Goal: Task Accomplishment & Management: Manage account settings

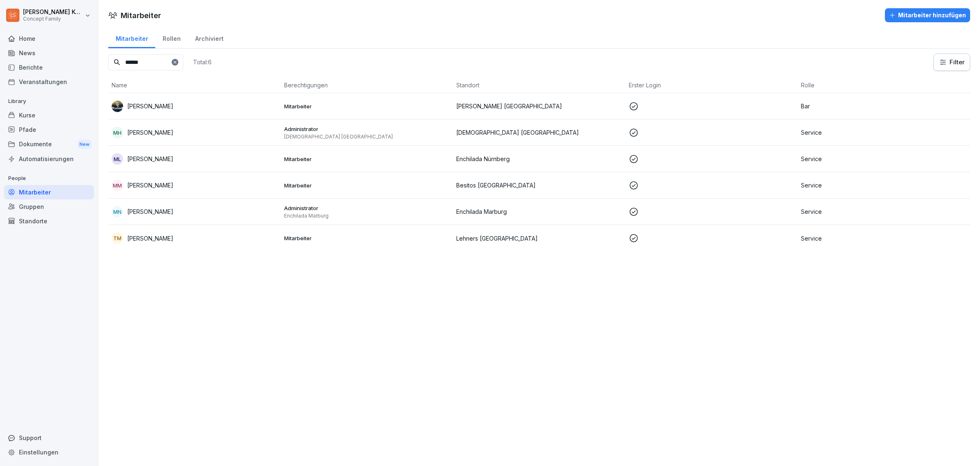
drag, startPoint x: 0, startPoint y: 0, endPoint x: 35, endPoint y: 187, distance: 190.1
click at [35, 187] on div "Mitarbeiter" at bounding box center [49, 192] width 90 height 14
click at [177, 61] on icon at bounding box center [175, 62] width 5 height 5
click at [142, 64] on input at bounding box center [145, 62] width 75 height 16
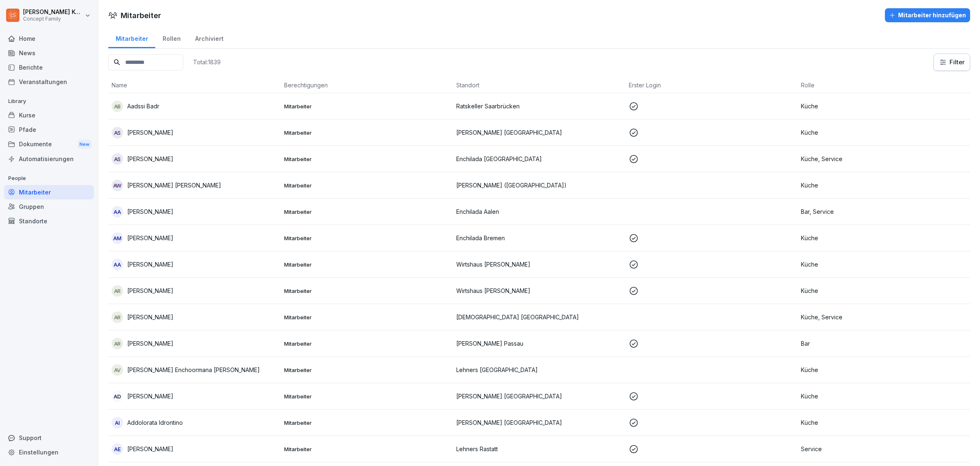
click at [150, 65] on input at bounding box center [145, 62] width 75 height 16
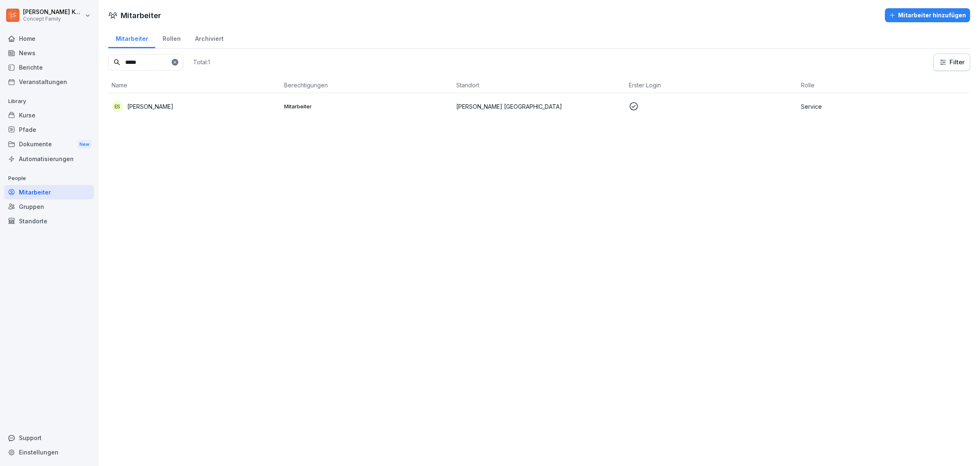
click at [332, 113] on td "Mitarbeiter" at bounding box center [367, 106] width 173 height 26
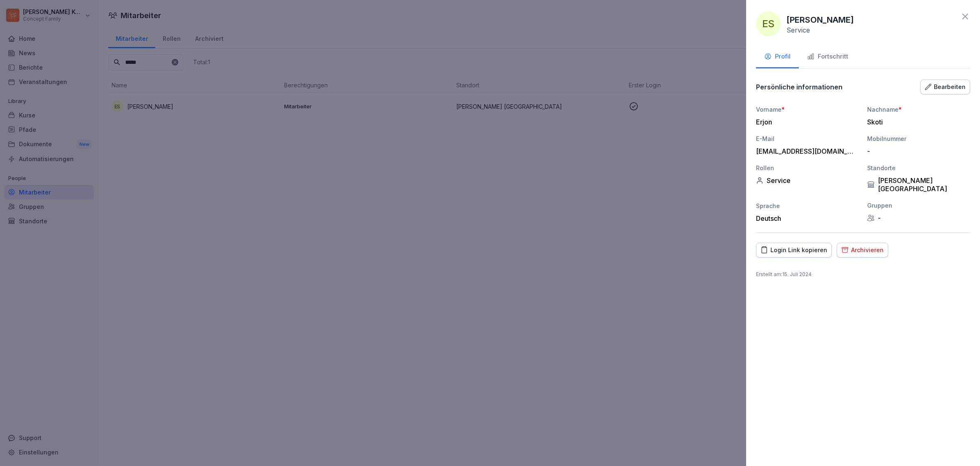
click at [836, 59] on div "Fortschritt" at bounding box center [827, 56] width 41 height 9
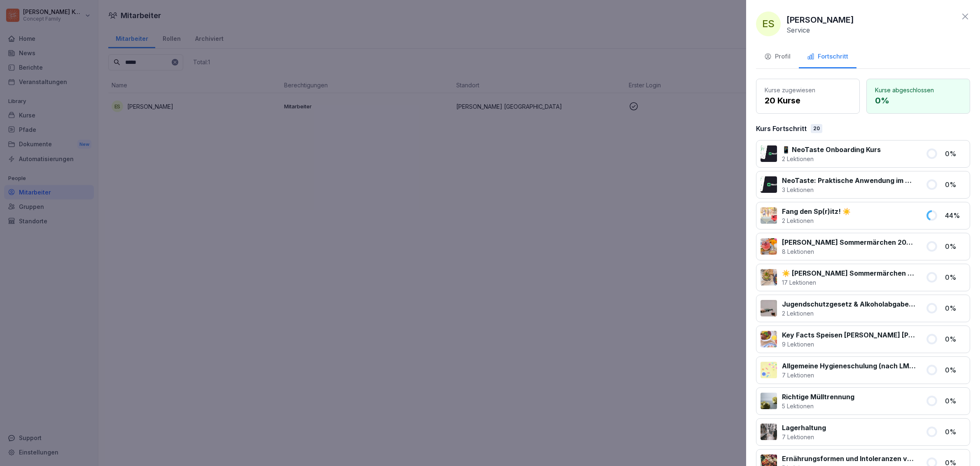
click at [788, 63] on button "Profil" at bounding box center [777, 57] width 43 height 22
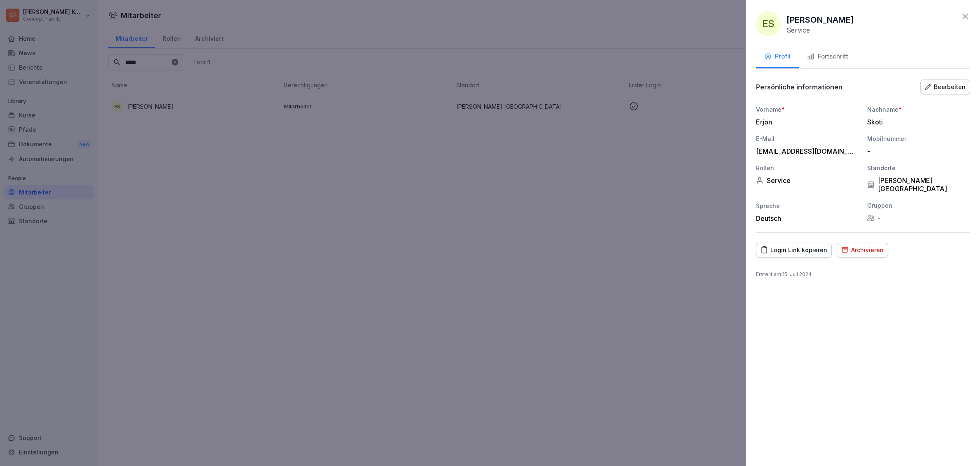
click at [853, 245] on div "Archivieren" at bounding box center [862, 249] width 42 height 9
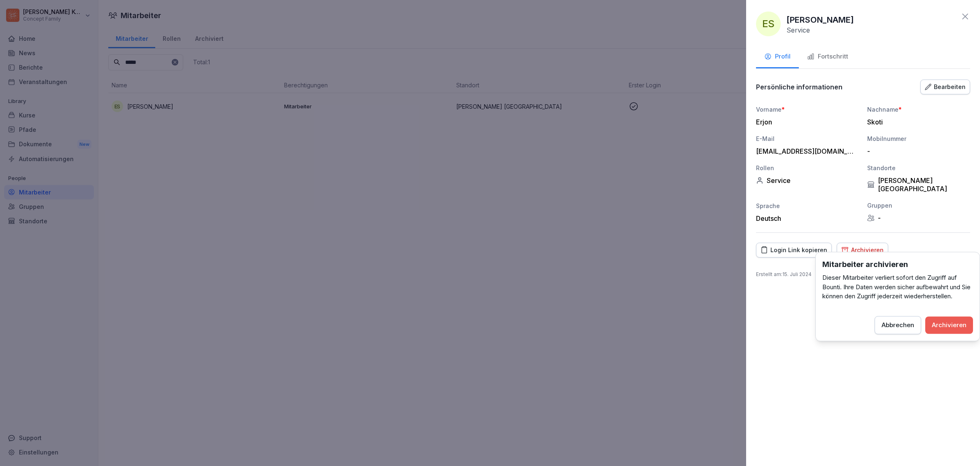
click at [946, 327] on div "Archivieren" at bounding box center [949, 324] width 35 height 9
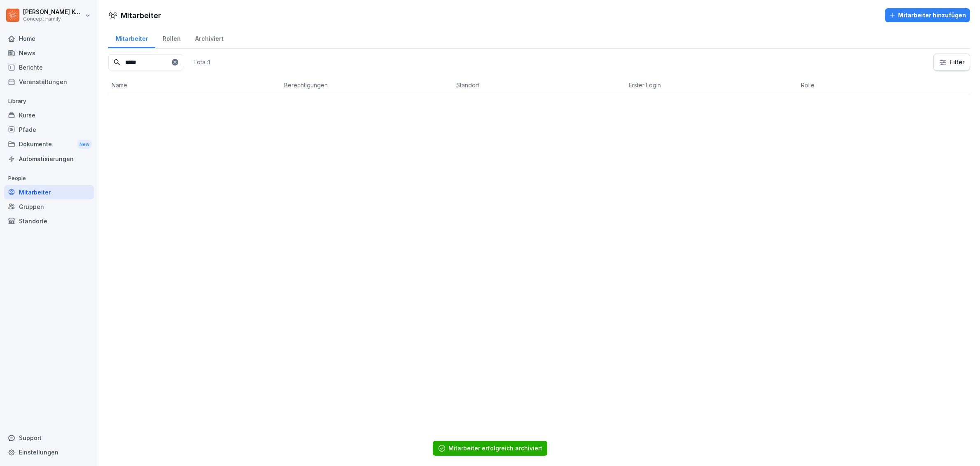
click at [149, 64] on input "*****" at bounding box center [145, 62] width 75 height 16
click at [259, 110] on div "[PERSON_NAME] [PERSON_NAME]" at bounding box center [195, 106] width 166 height 12
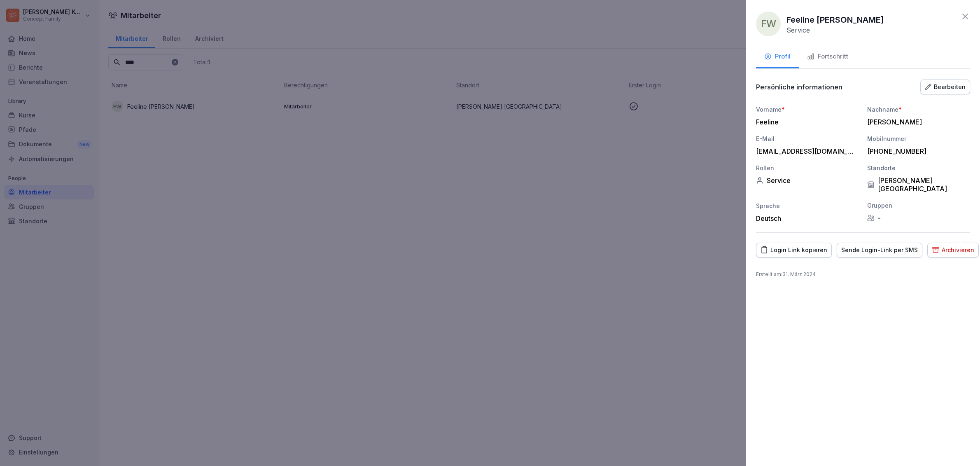
click at [814, 63] on button "Fortschritt" at bounding box center [828, 57] width 58 height 22
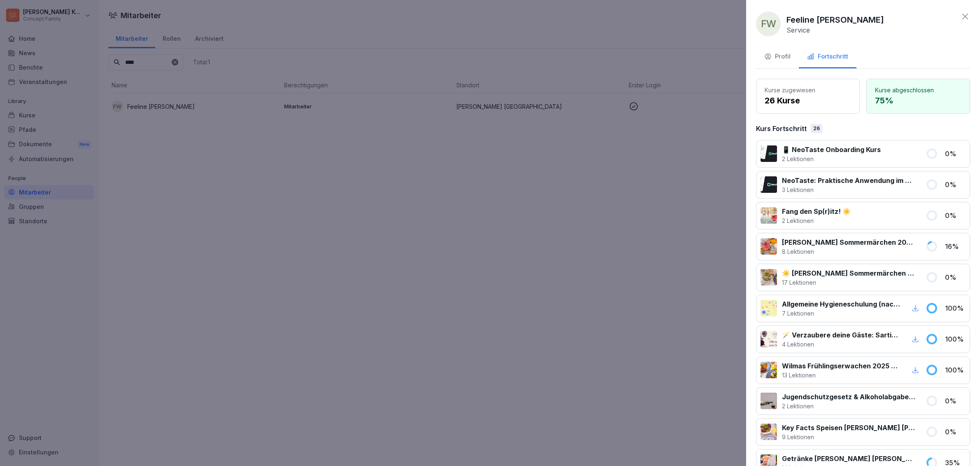
click at [332, 205] on div at bounding box center [490, 233] width 980 height 466
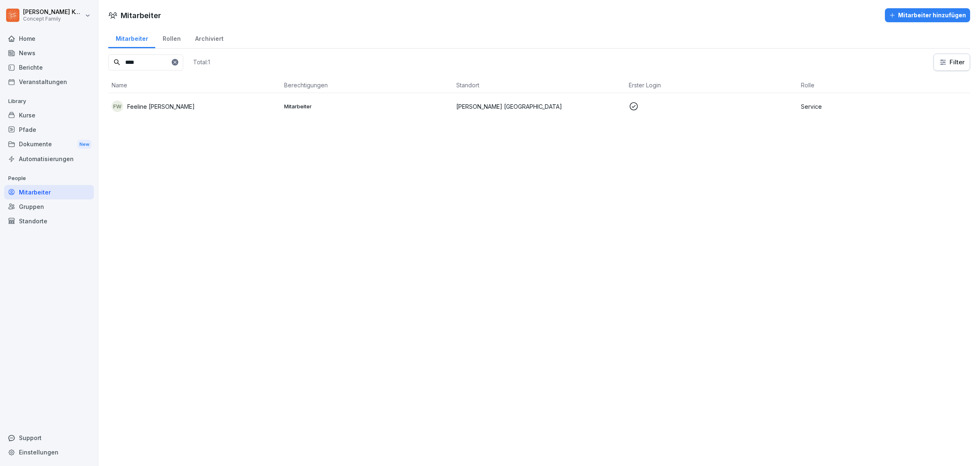
click at [572, 108] on p "[PERSON_NAME] [GEOGRAPHIC_DATA]" at bounding box center [539, 106] width 166 height 9
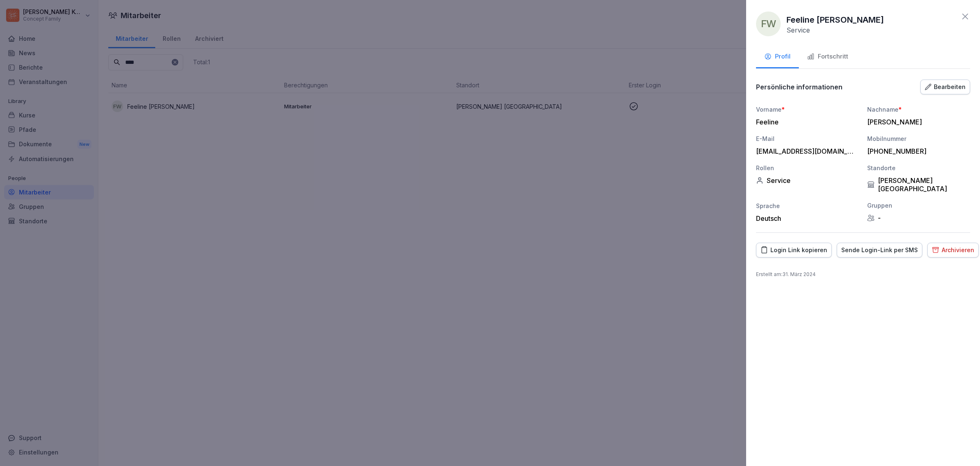
click at [936, 245] on div "Archivieren" at bounding box center [953, 249] width 42 height 9
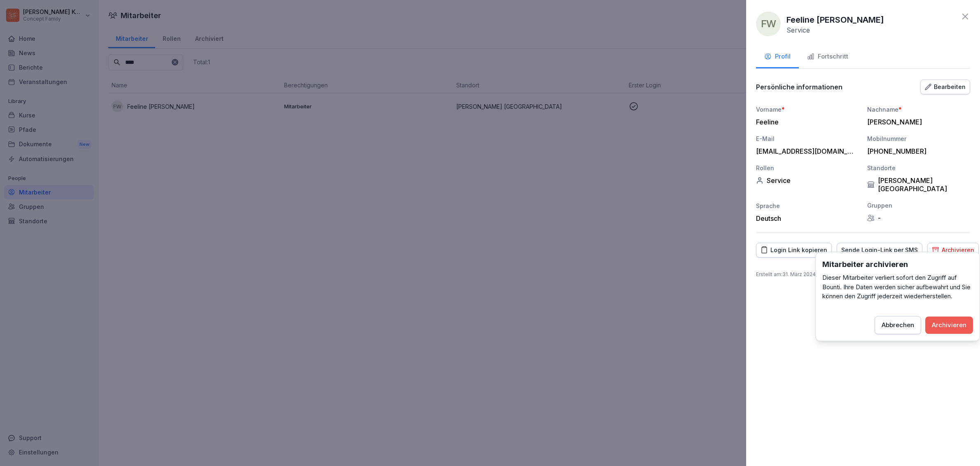
click at [950, 327] on div "Archivieren" at bounding box center [949, 324] width 35 height 9
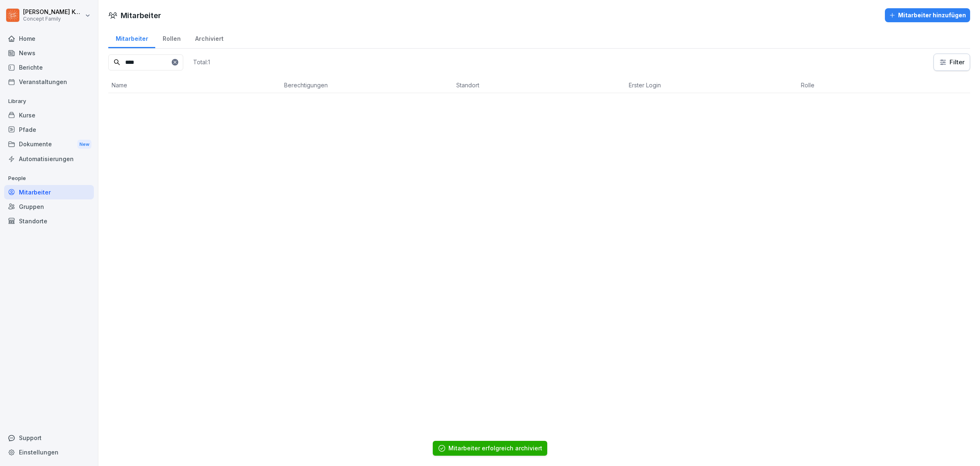
click at [166, 62] on input "****" at bounding box center [145, 62] width 75 height 16
click at [276, 106] on td "KW [PERSON_NAME]" at bounding box center [194, 106] width 173 height 26
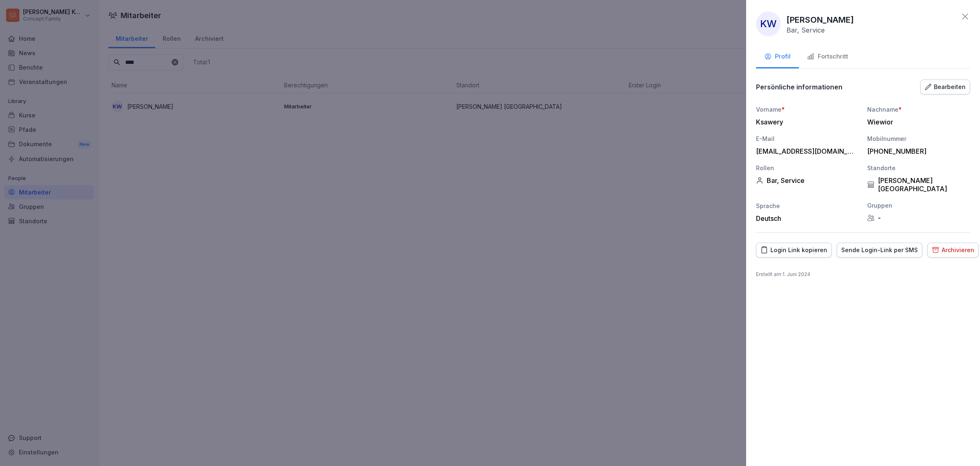
click at [933, 246] on button "Archivieren" at bounding box center [952, 250] width 51 height 15
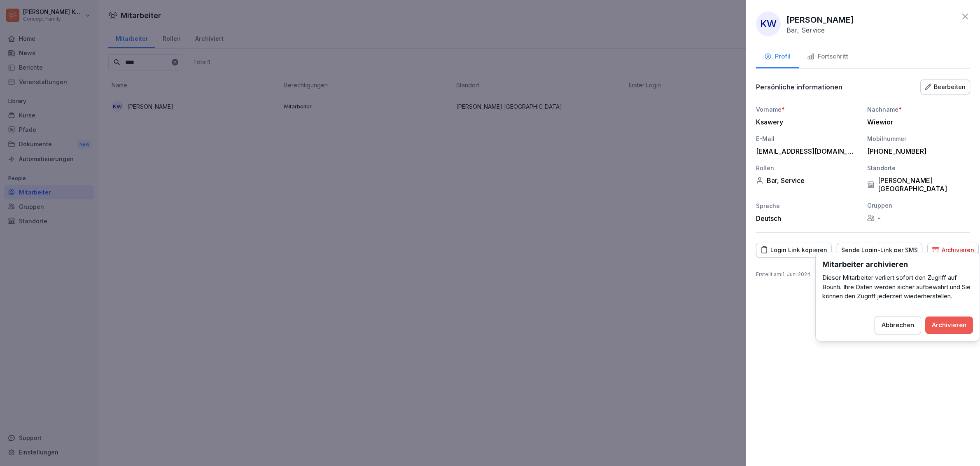
click at [956, 326] on div "Archivieren" at bounding box center [949, 324] width 35 height 9
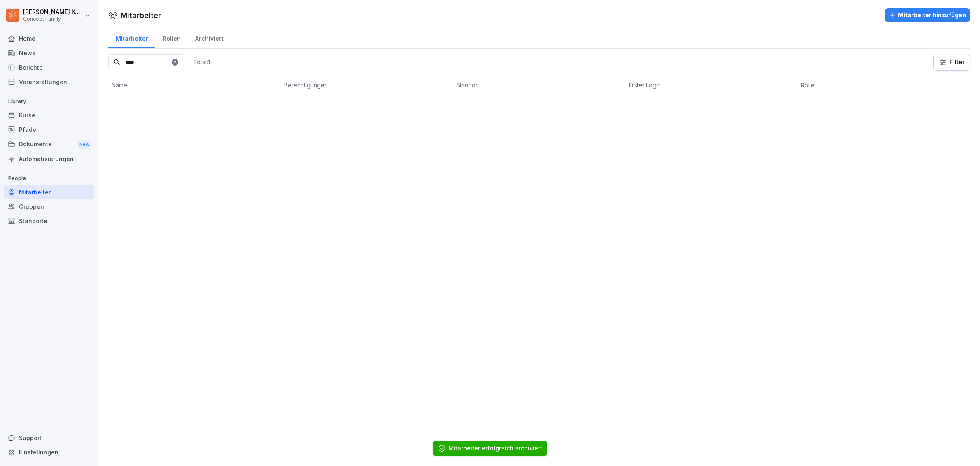
click at [162, 63] on input "****" at bounding box center [145, 62] width 75 height 16
click at [187, 110] on div "MW [PERSON_NAME]" at bounding box center [195, 106] width 166 height 12
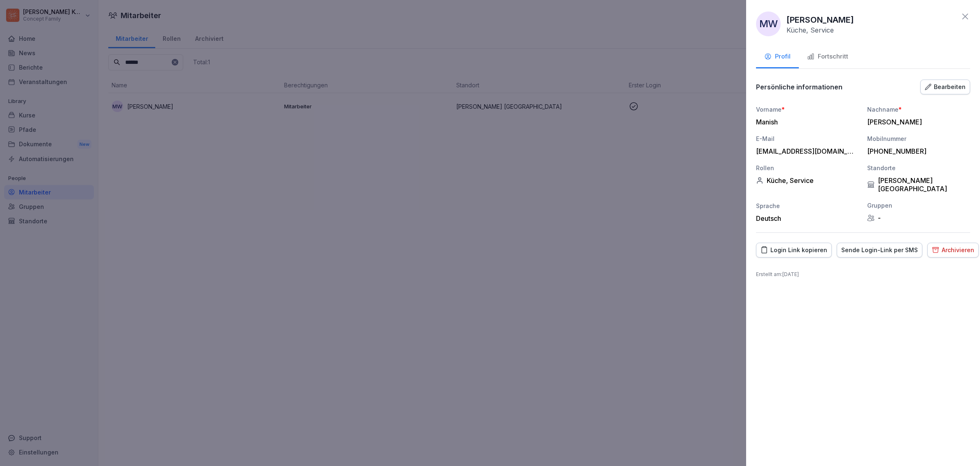
click at [946, 245] on div "Archivieren" at bounding box center [953, 249] width 42 height 9
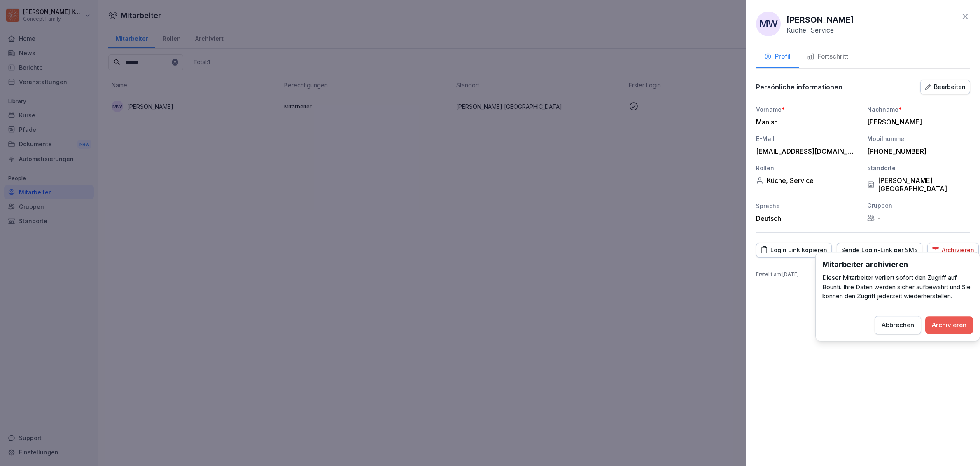
click at [946, 318] on button "Archivieren" at bounding box center [949, 324] width 48 height 17
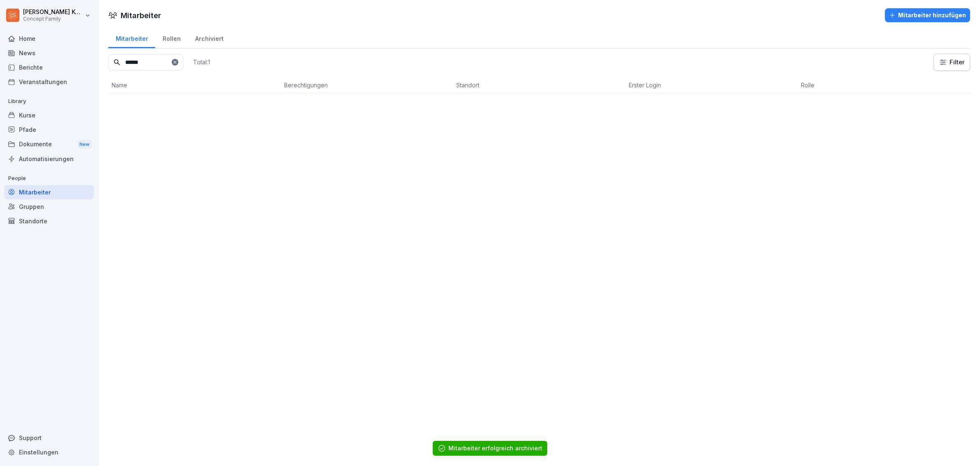
click at [160, 62] on input "******" at bounding box center [145, 62] width 75 height 16
click at [231, 105] on div "[PERSON_NAME]" at bounding box center [195, 106] width 166 height 12
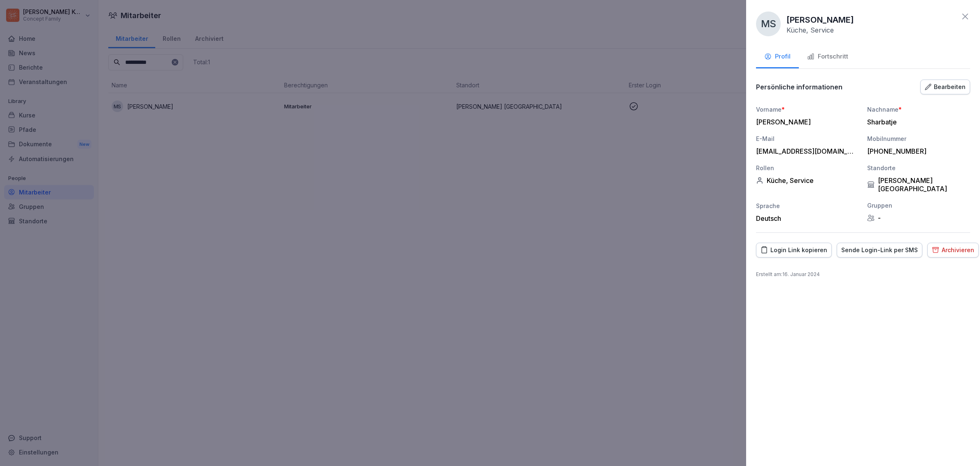
click at [957, 245] on div "Archivieren" at bounding box center [953, 249] width 42 height 9
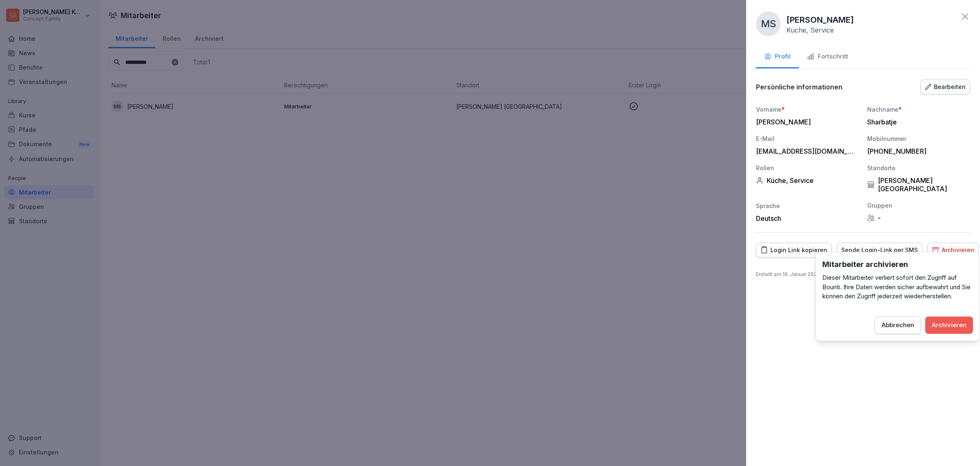
click at [941, 319] on button "Archivieren" at bounding box center [949, 324] width 48 height 17
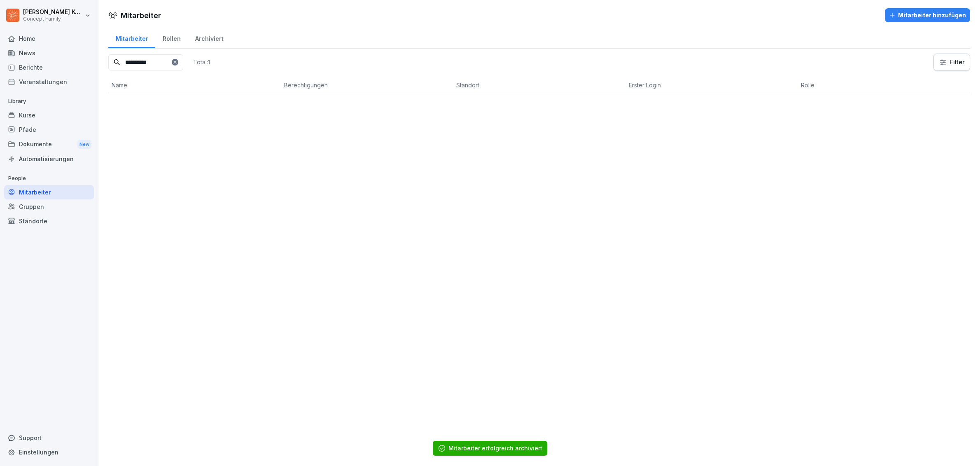
click at [161, 67] on input "**********" at bounding box center [145, 62] width 75 height 16
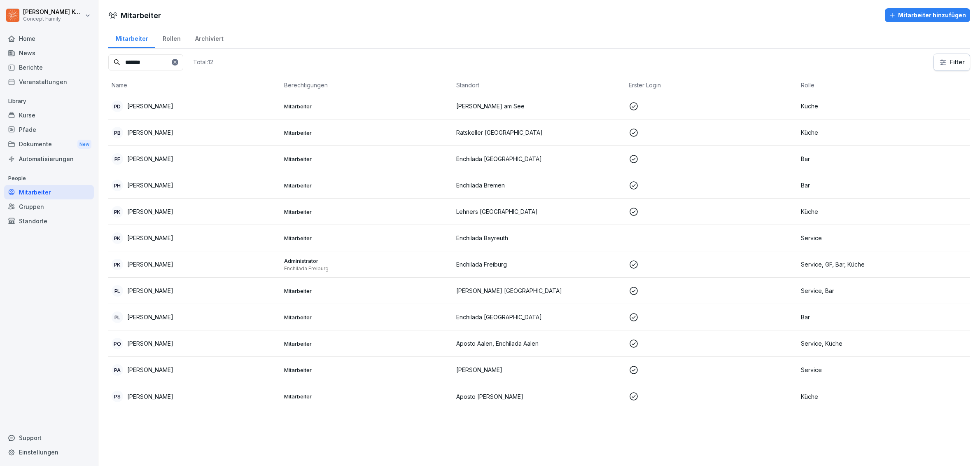
type input "*******"
click at [188, 294] on div "[PERSON_NAME]" at bounding box center [195, 291] width 166 height 12
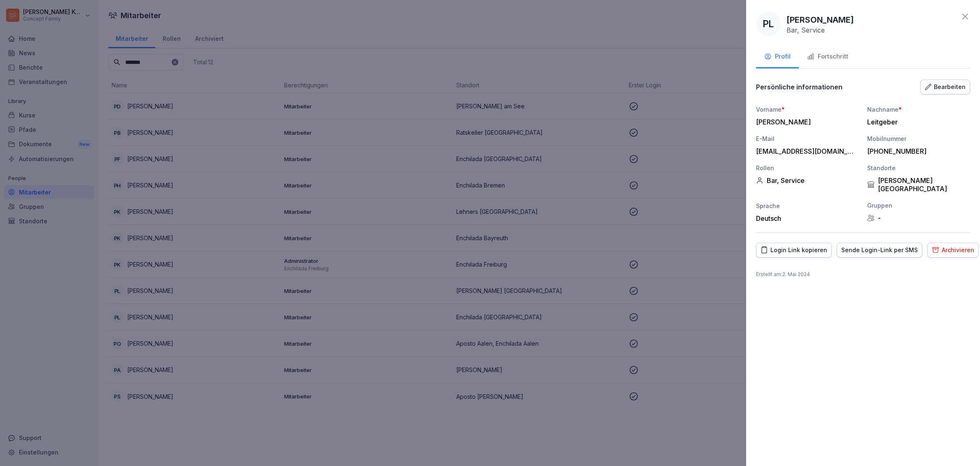
click at [948, 245] on div "Archivieren" at bounding box center [953, 249] width 42 height 9
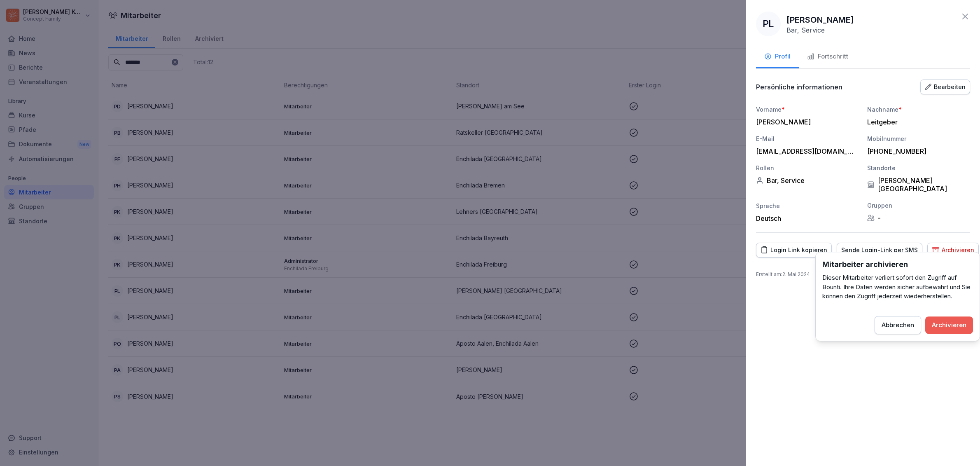
click at [957, 328] on div "Archivieren" at bounding box center [949, 324] width 35 height 9
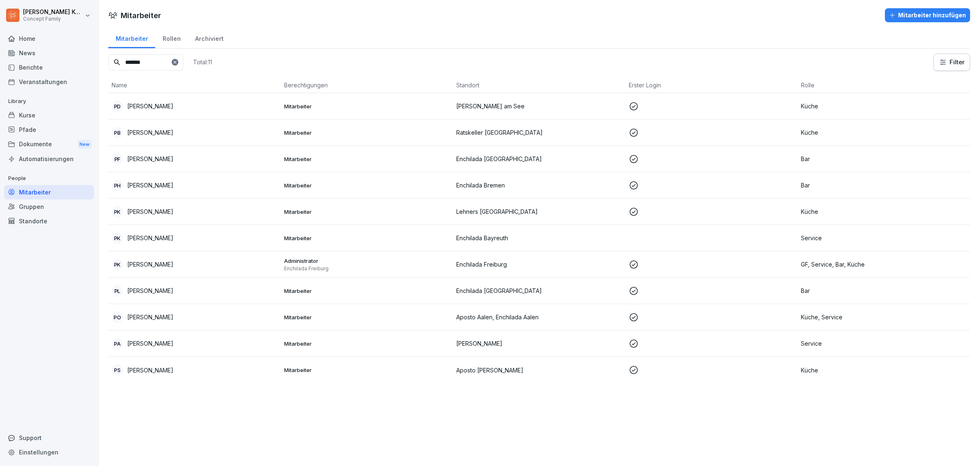
click at [36, 67] on div "Berichte" at bounding box center [49, 67] width 90 height 14
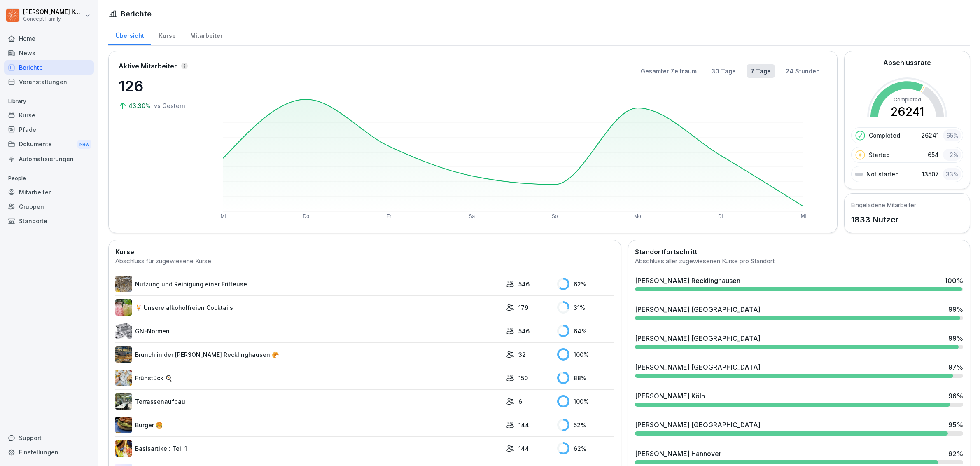
click at [29, 49] on div "News" at bounding box center [49, 53] width 90 height 14
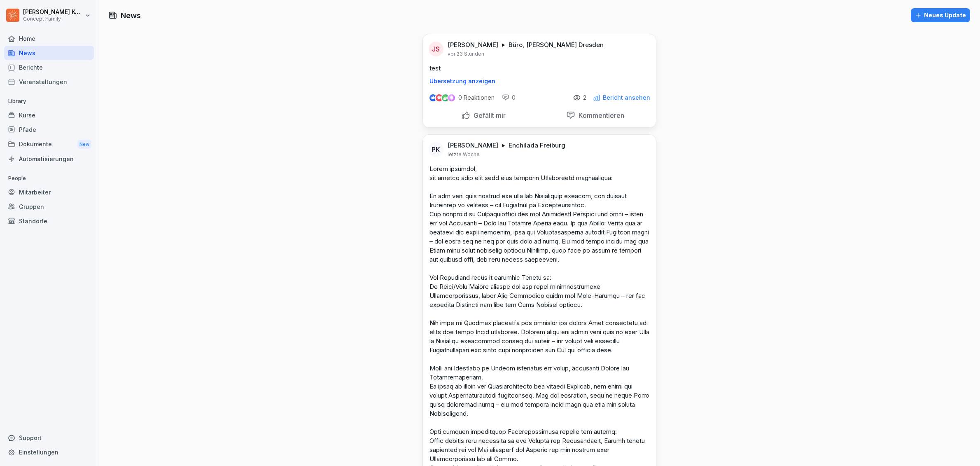
click at [34, 40] on div "Home" at bounding box center [49, 38] width 90 height 14
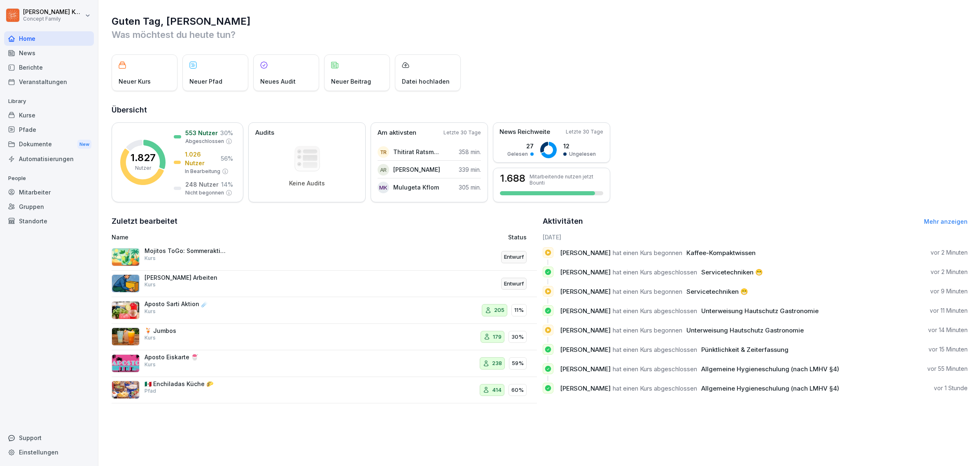
click at [39, 114] on div "Kurse" at bounding box center [49, 115] width 90 height 14
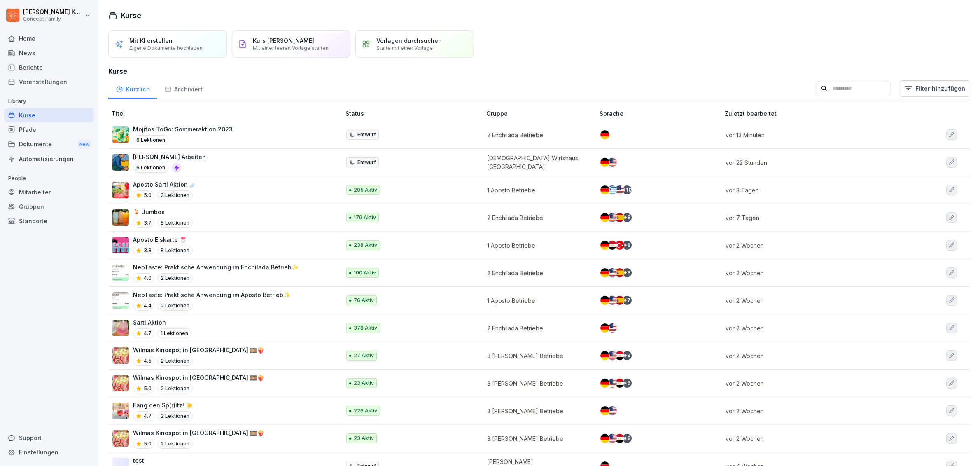
click at [287, 135] on div "Mojitos ToGo: Sommeraktion 2023 6 Lektionen" at bounding box center [222, 135] width 220 height 20
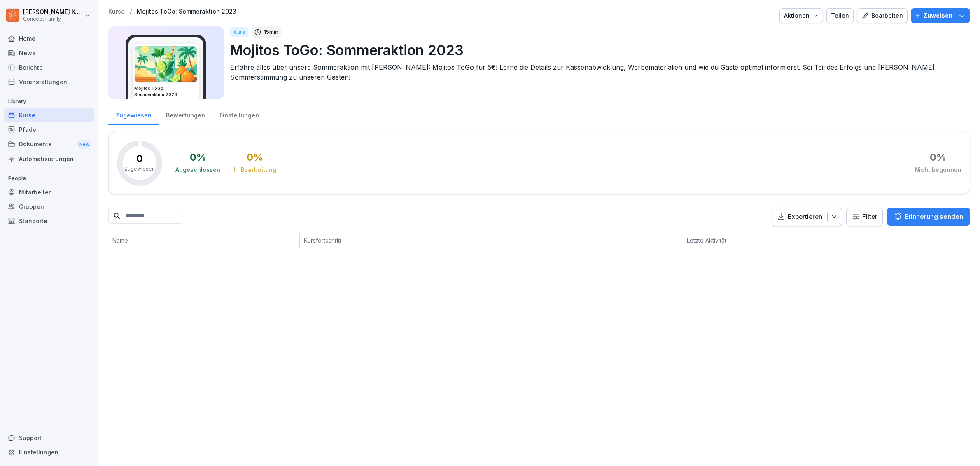
click at [177, 118] on div "Bewertungen" at bounding box center [186, 114] width 54 height 21
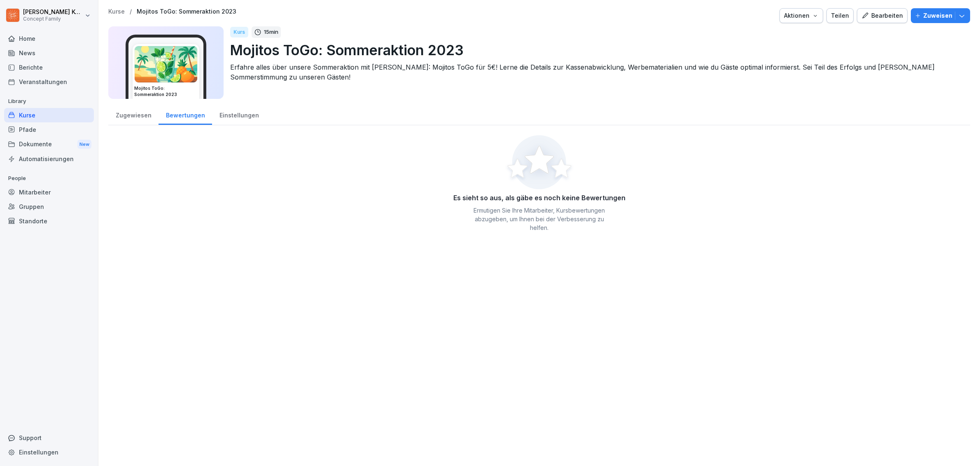
click at [881, 21] on button "Bearbeiten" at bounding box center [882, 15] width 51 height 15
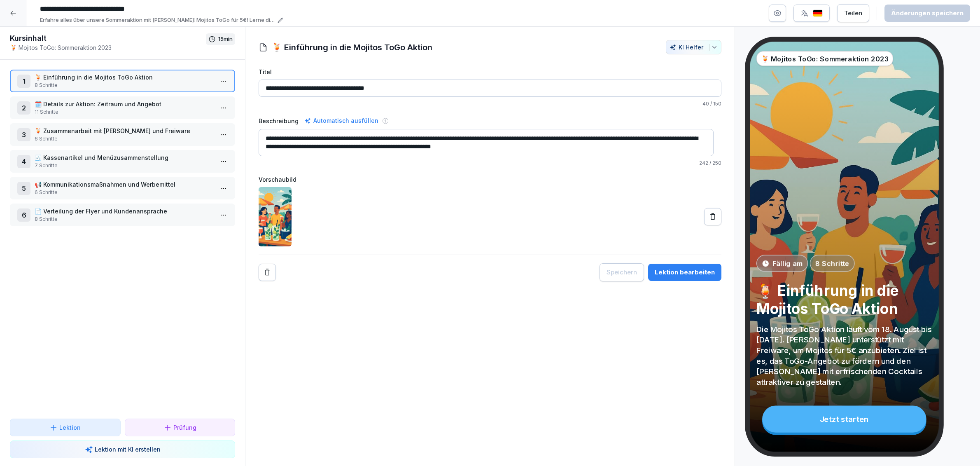
click at [682, 280] on button "Lektion bearbeiten" at bounding box center [684, 272] width 73 height 17
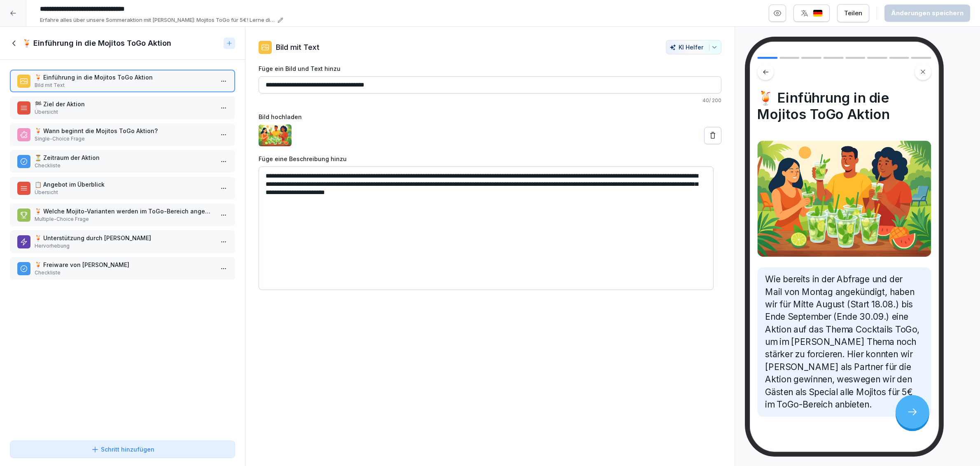
click at [19, 42] on icon at bounding box center [14, 43] width 9 height 9
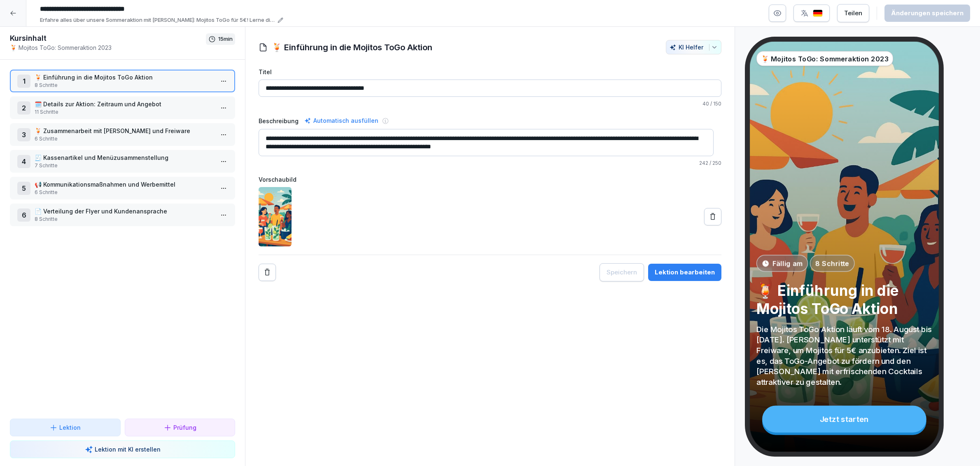
click at [41, 103] on p "🗓️ Details zur Aktion: Zeitraum und Angebot" at bounding box center [124, 104] width 179 height 9
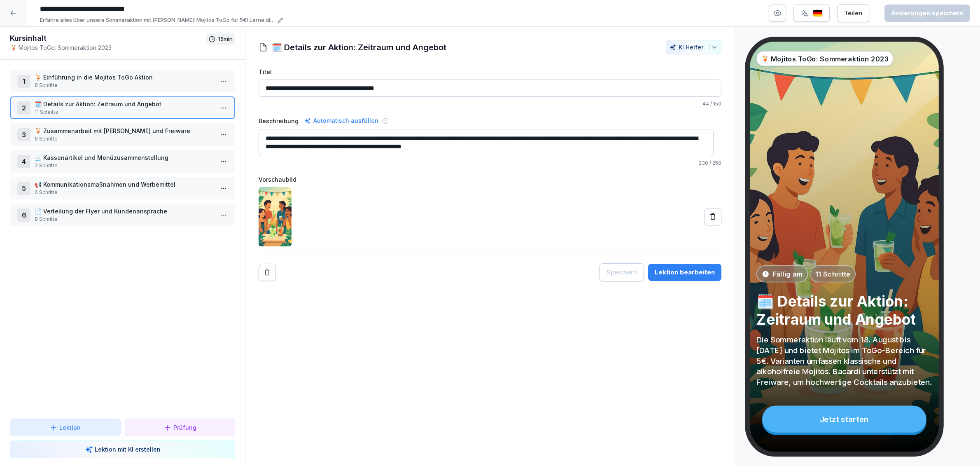
click at [15, 17] on div at bounding box center [13, 13] width 26 height 26
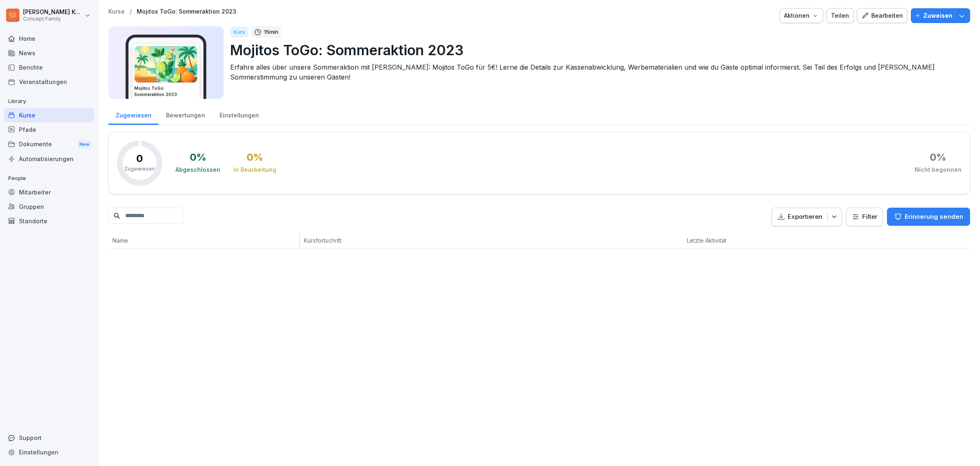
click at [25, 47] on div "News" at bounding box center [49, 53] width 90 height 14
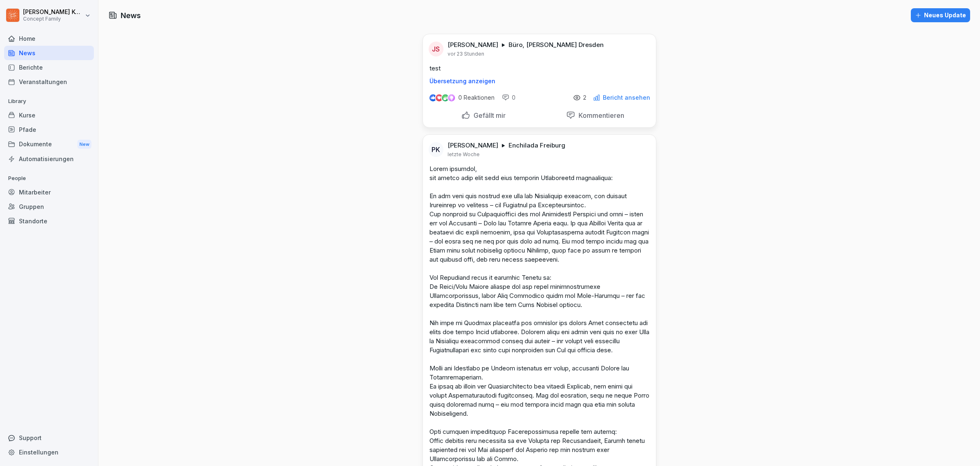
click at [33, 37] on div "Home" at bounding box center [49, 38] width 90 height 14
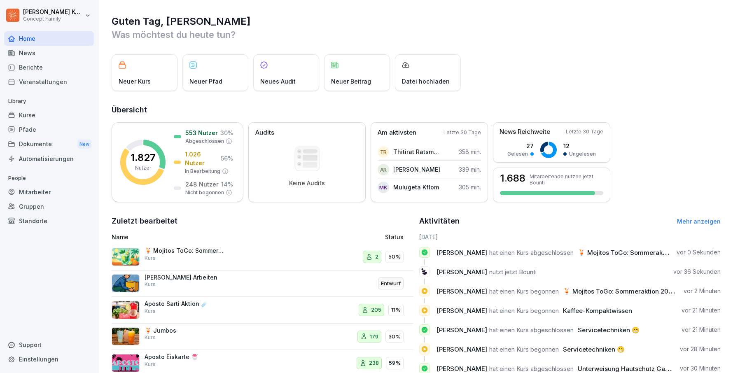
click at [40, 194] on div "Mitarbeiter" at bounding box center [49, 192] width 90 height 14
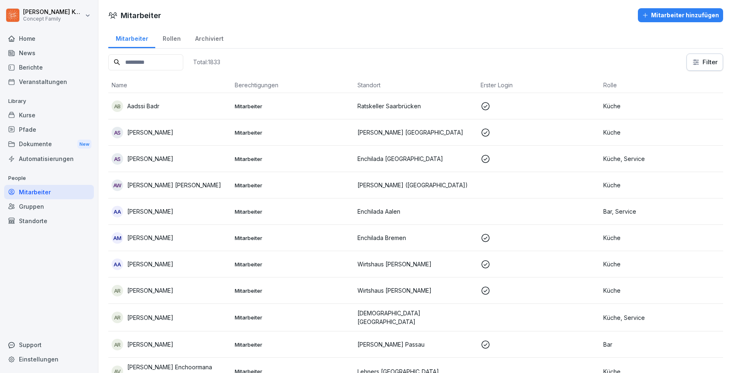
click at [172, 68] on input at bounding box center [145, 62] width 75 height 16
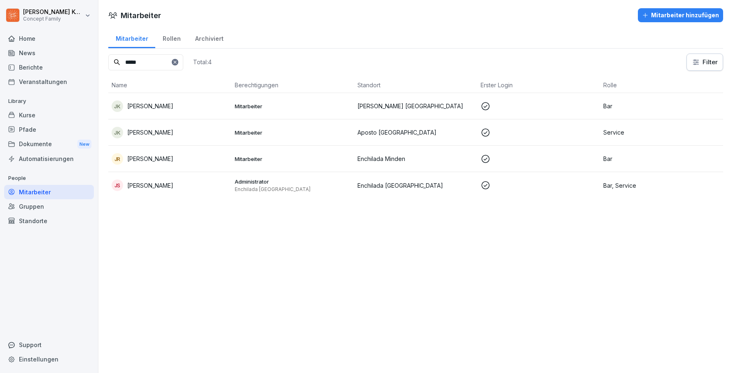
type input "*****"
